Goal: Information Seeking & Learning: Learn about a topic

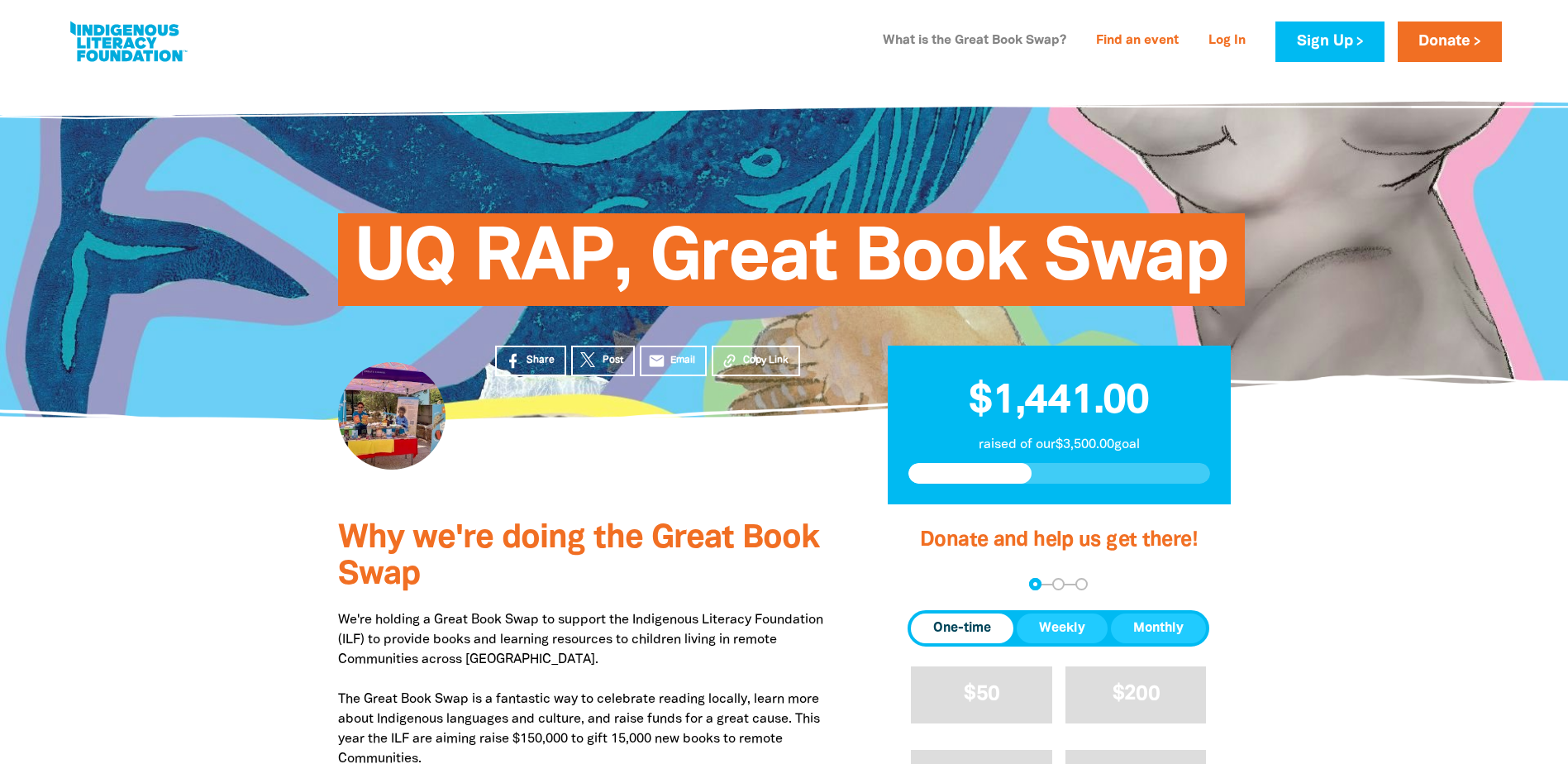
click at [983, 43] on link "What is the Great Book Swap?" at bounding box center [975, 41] width 204 height 26
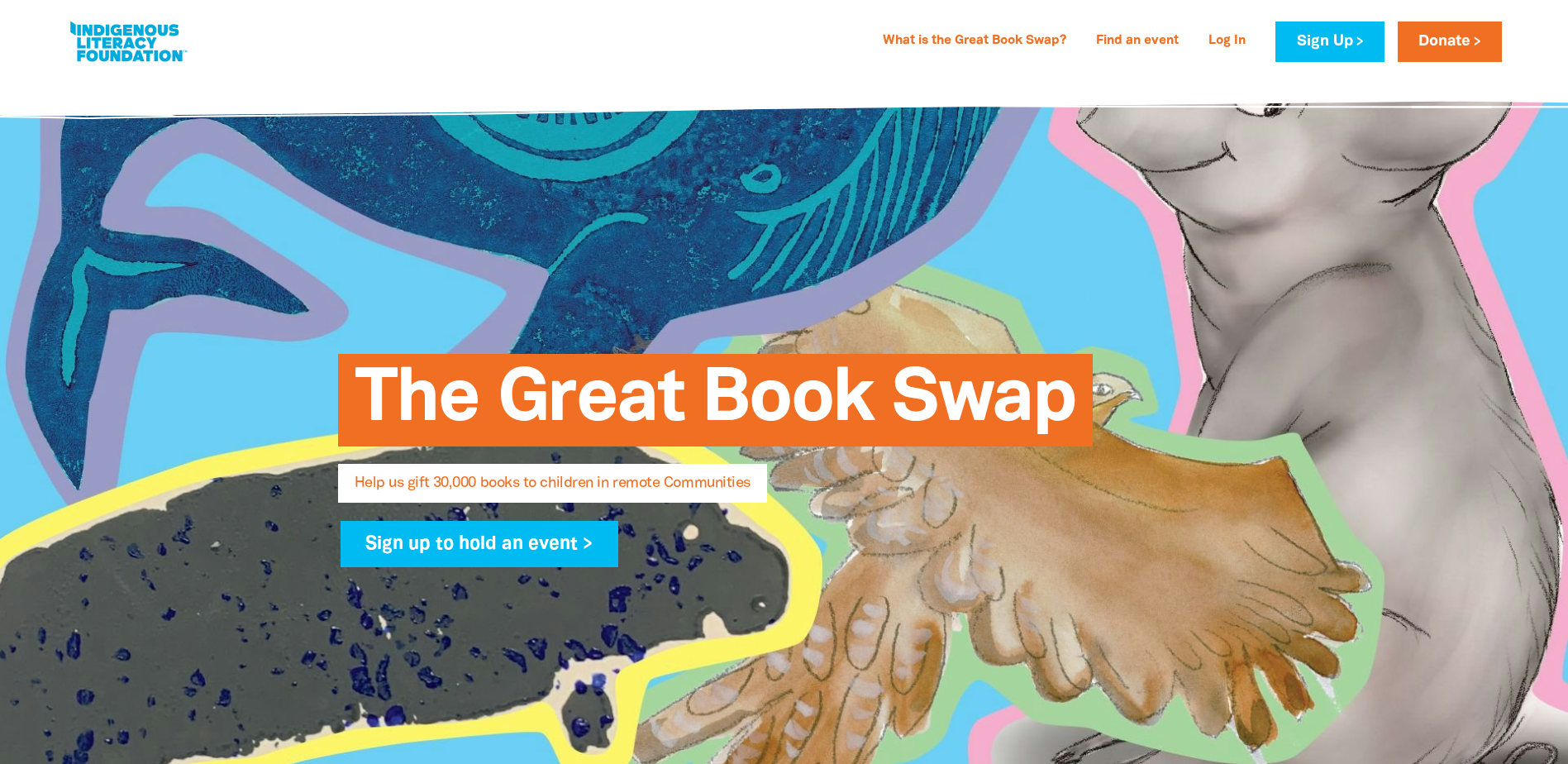
select select "AU"
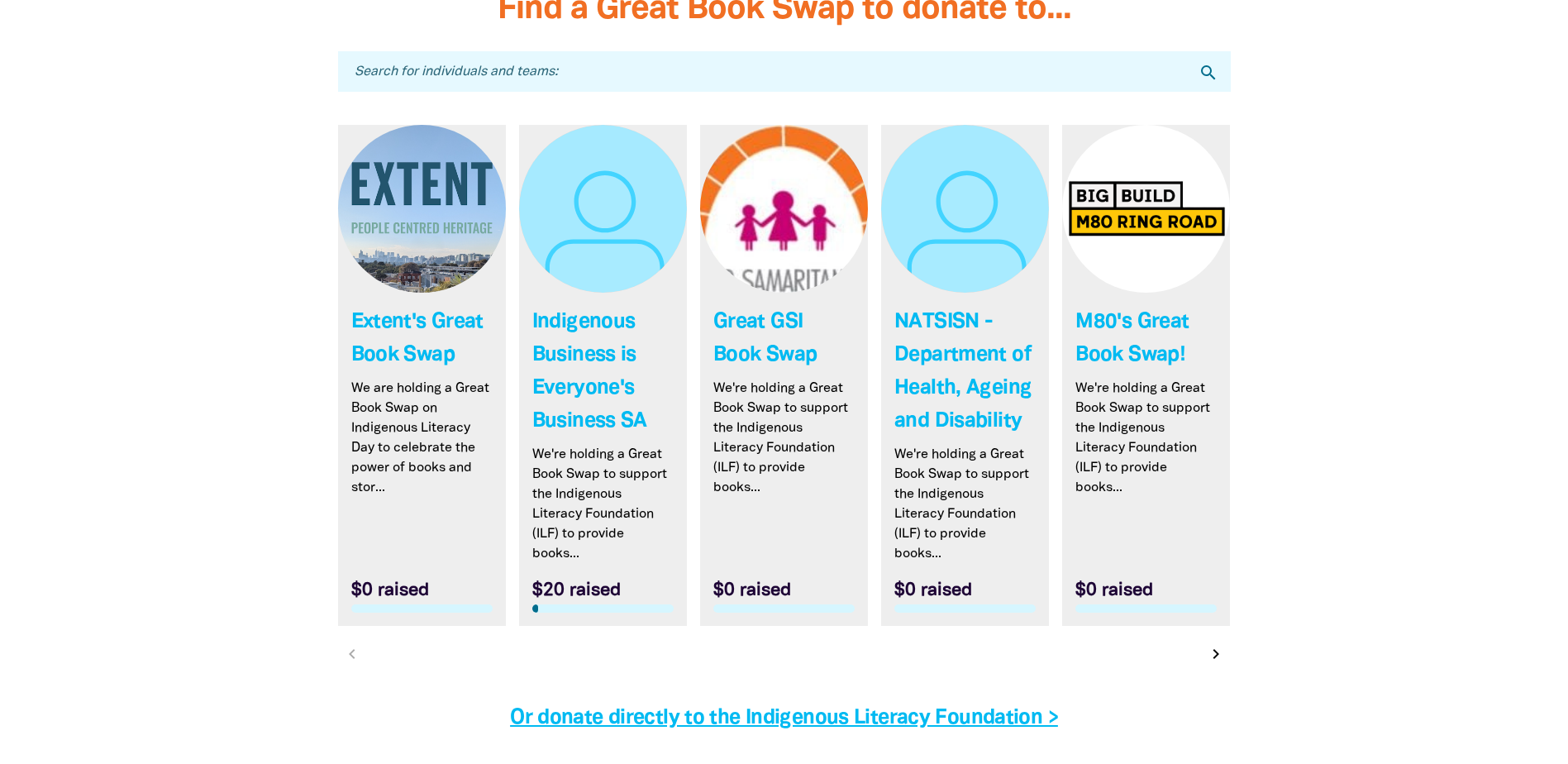
scroll to position [5093, 0]
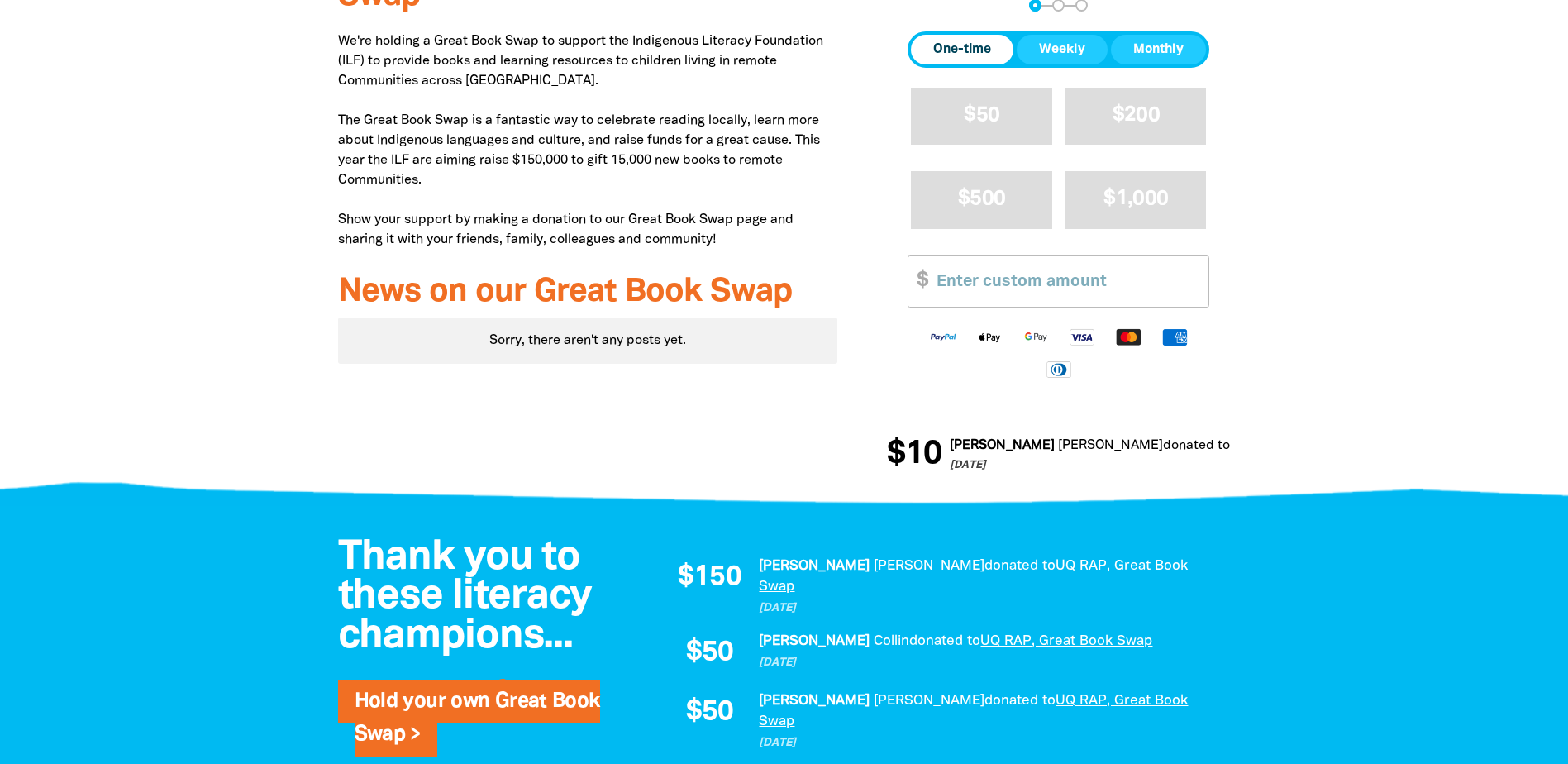
scroll to position [82, 0]
